Goal: Share content

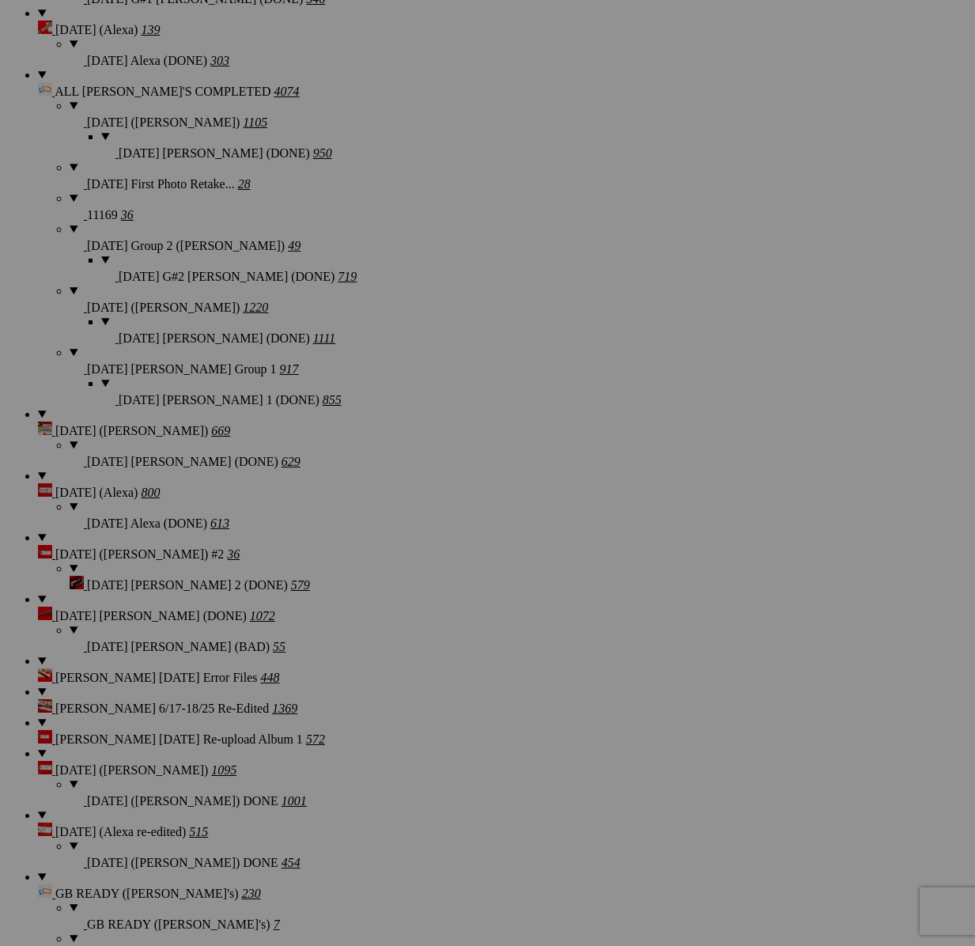
scroll to position [1839, 0]
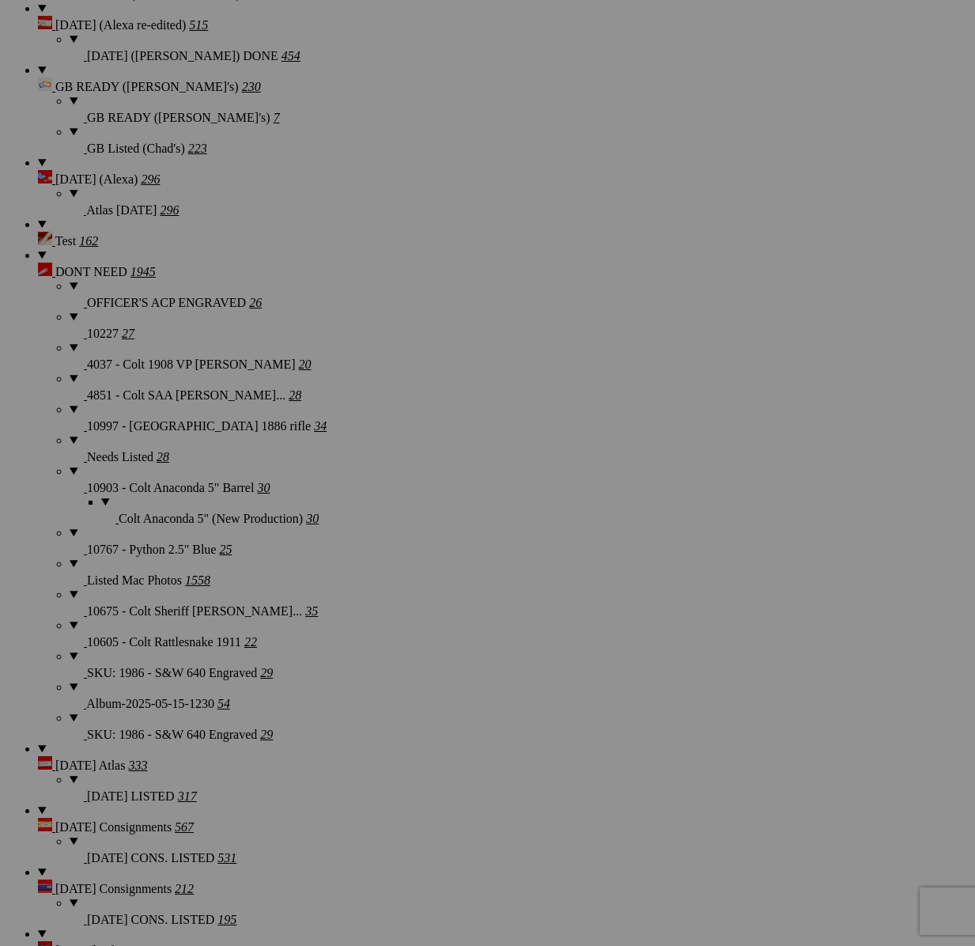
scroll to position [2643, 0]
type textarea "<!-- [DOMAIN_NAME] image hosting. HTML Bulk Share code Starts Here --> <div sty…"
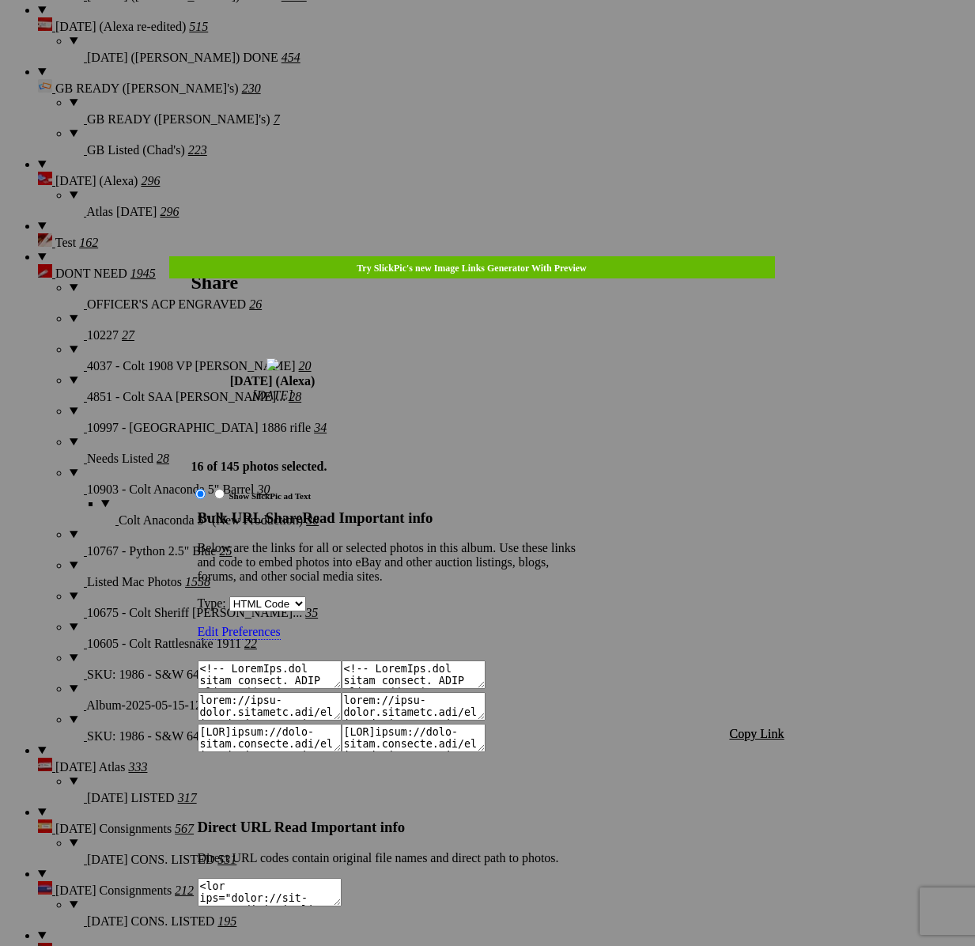
click at [772, 727] on span "Copy Link" at bounding box center [757, 733] width 55 height 13
click at [510, 51] on div at bounding box center [487, 473] width 975 height 946
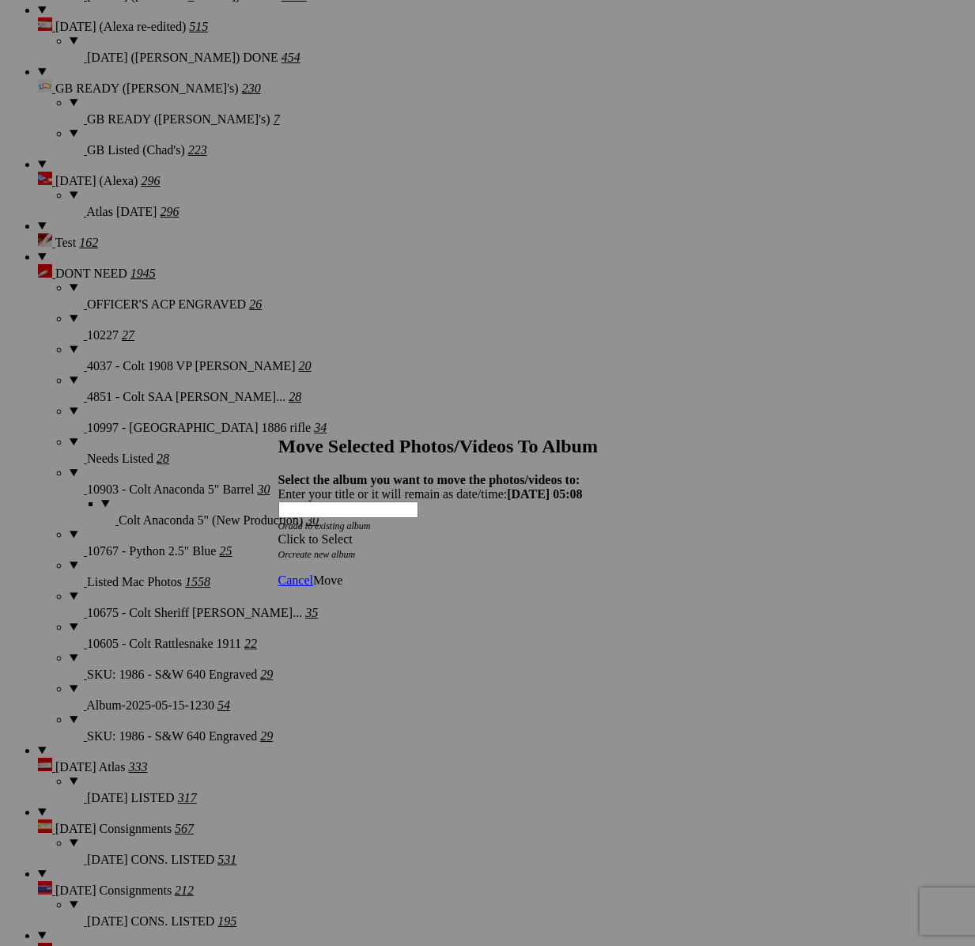
click at [278, 532] on span at bounding box center [278, 538] width 0 height 13
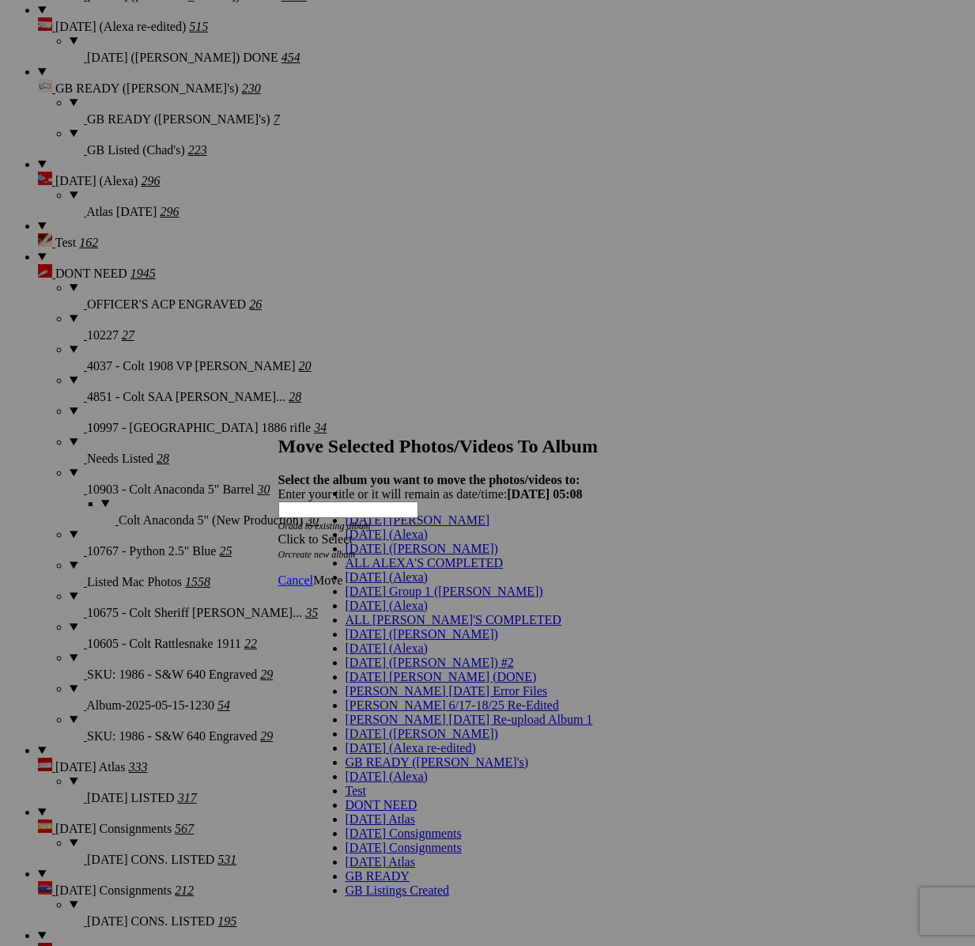
click at [387, 583] on link "[DATE] (Alexa)" at bounding box center [386, 576] width 82 height 13
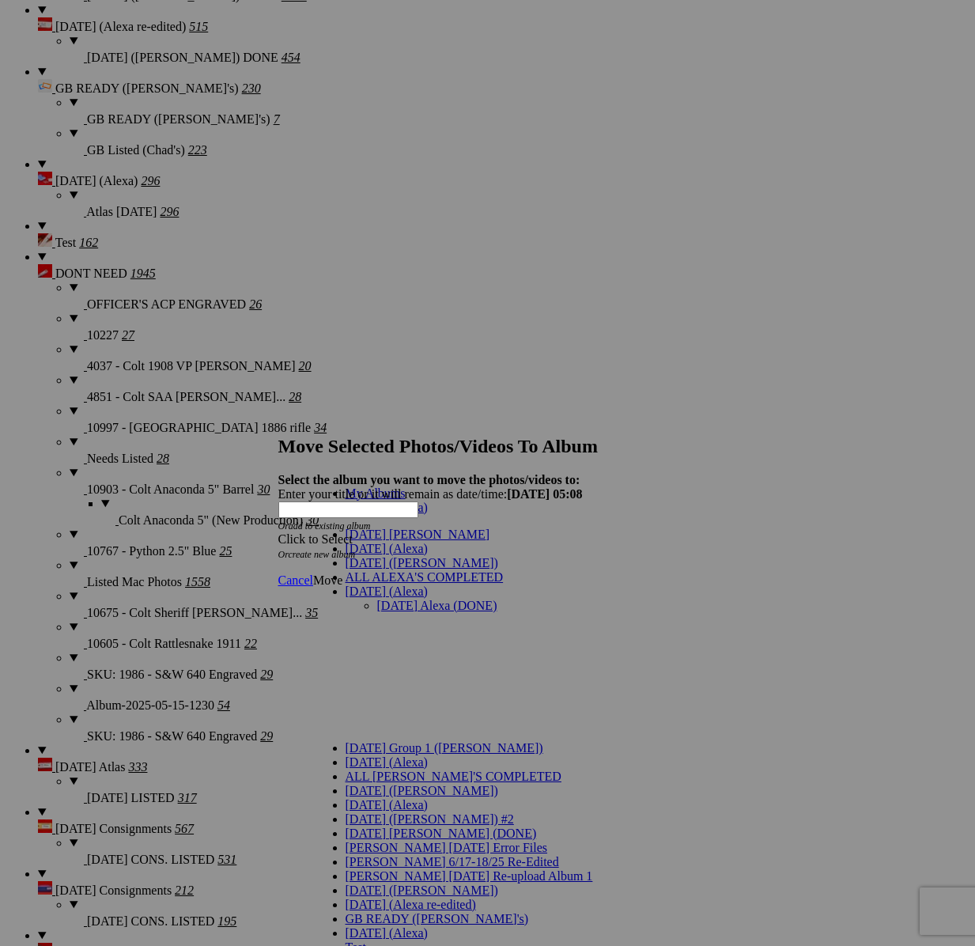
drag, startPoint x: 398, startPoint y: 556, endPoint x: 415, endPoint y: 548, distance: 18.4
click at [398, 598] on link "[DATE] Alexa (DONE)" at bounding box center [437, 604] width 120 height 13
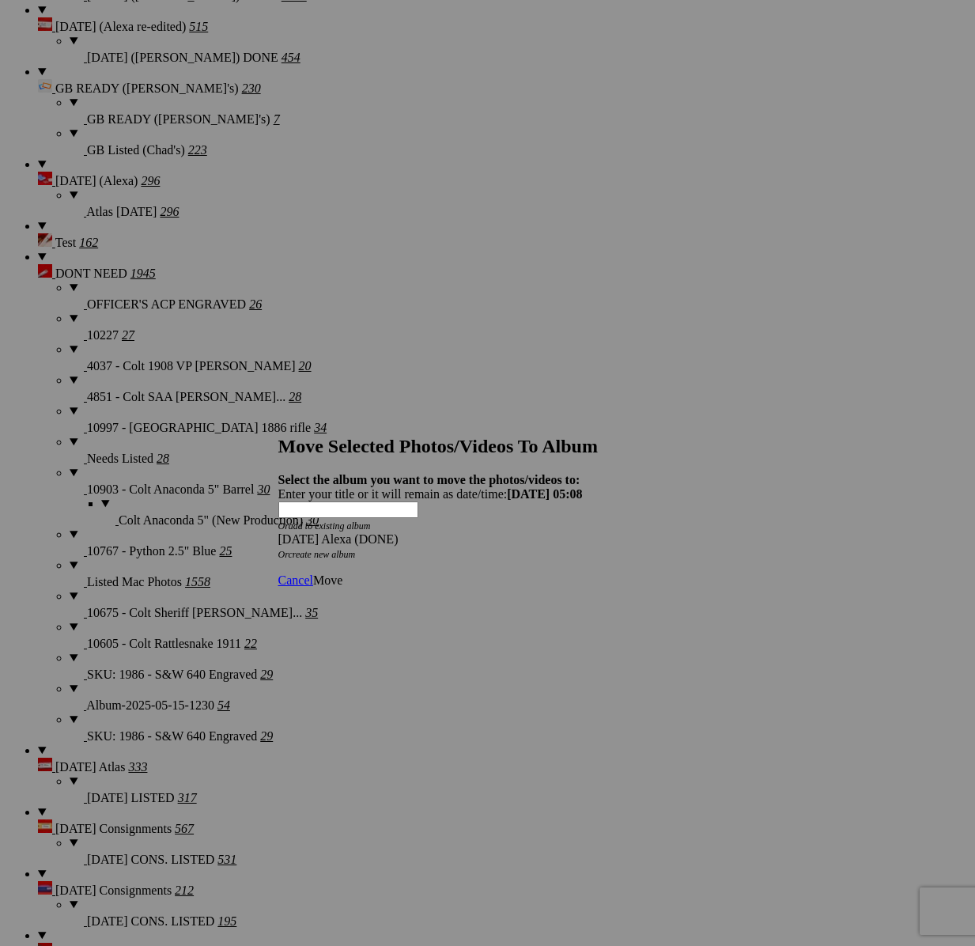
click at [342, 573] on span "Move" at bounding box center [327, 579] width 29 height 13
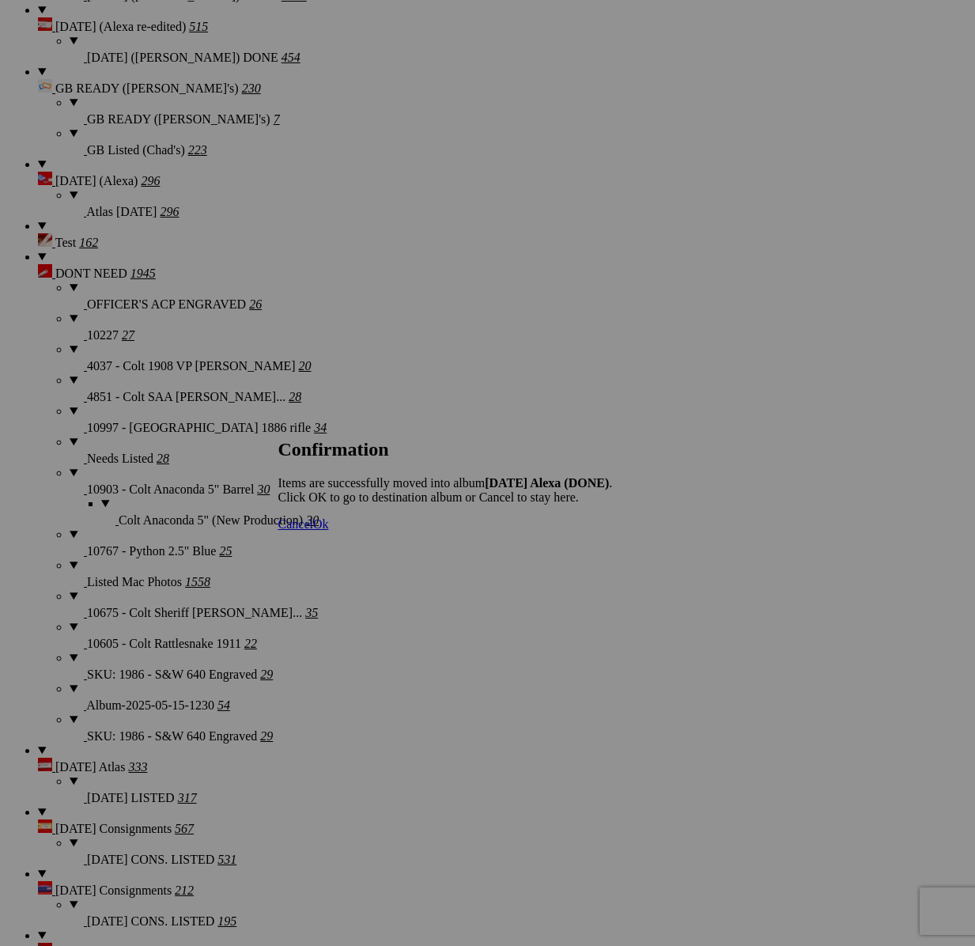
click at [313, 530] on span "Cancel" at bounding box center [295, 523] width 35 height 13
